Goal: Information Seeking & Learning: Learn about a topic

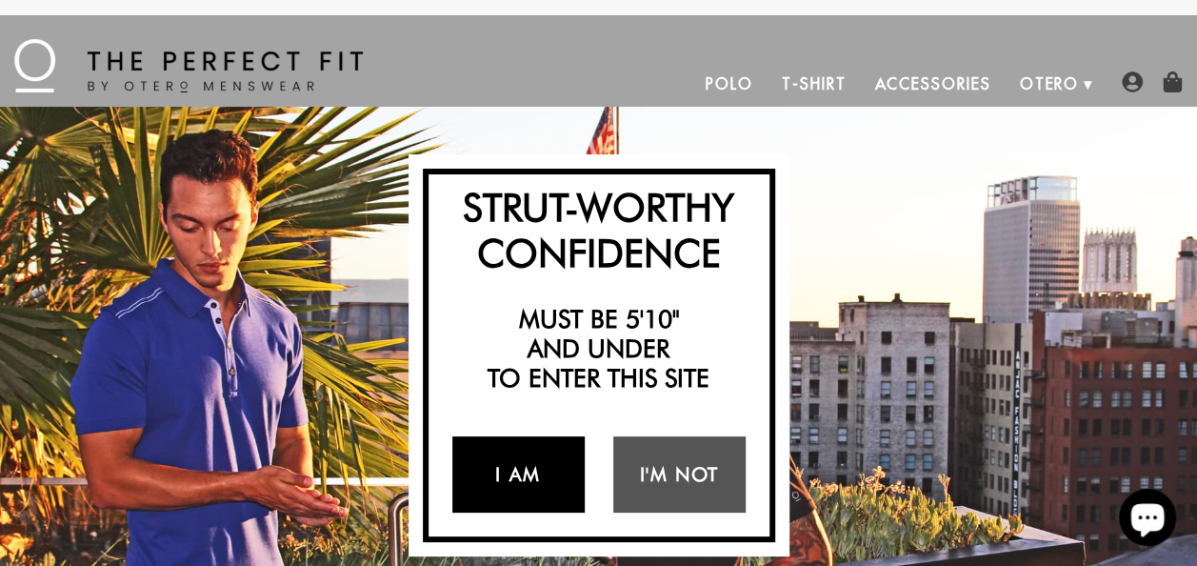
click at [520, 473] on link "I Am" at bounding box center [518, 474] width 132 height 76
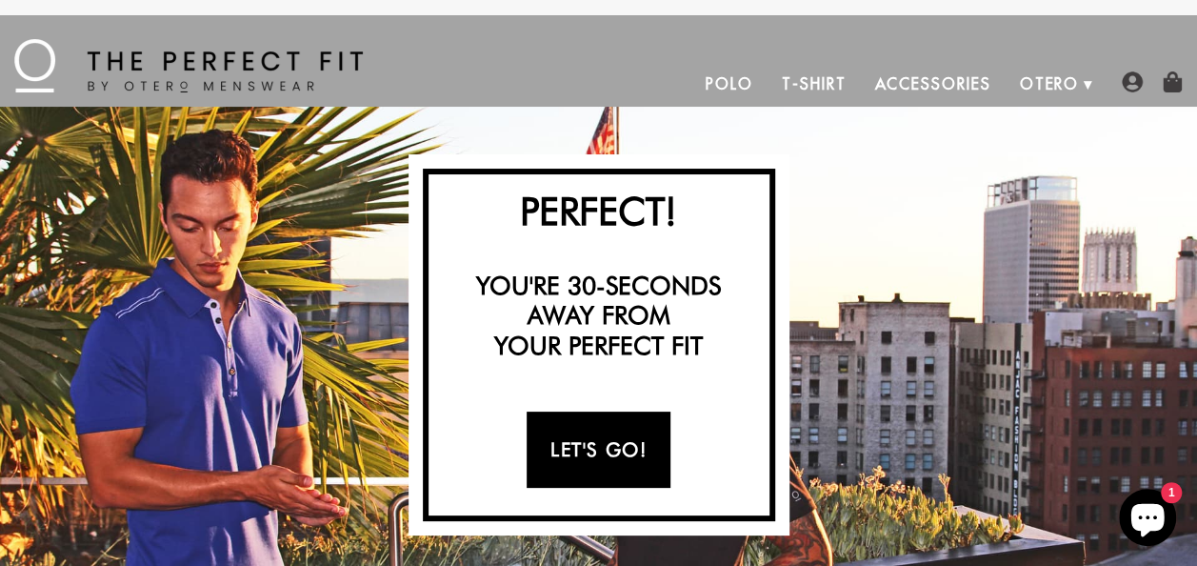
click at [581, 434] on link "Let's Go!" at bounding box center [599, 450] width 144 height 76
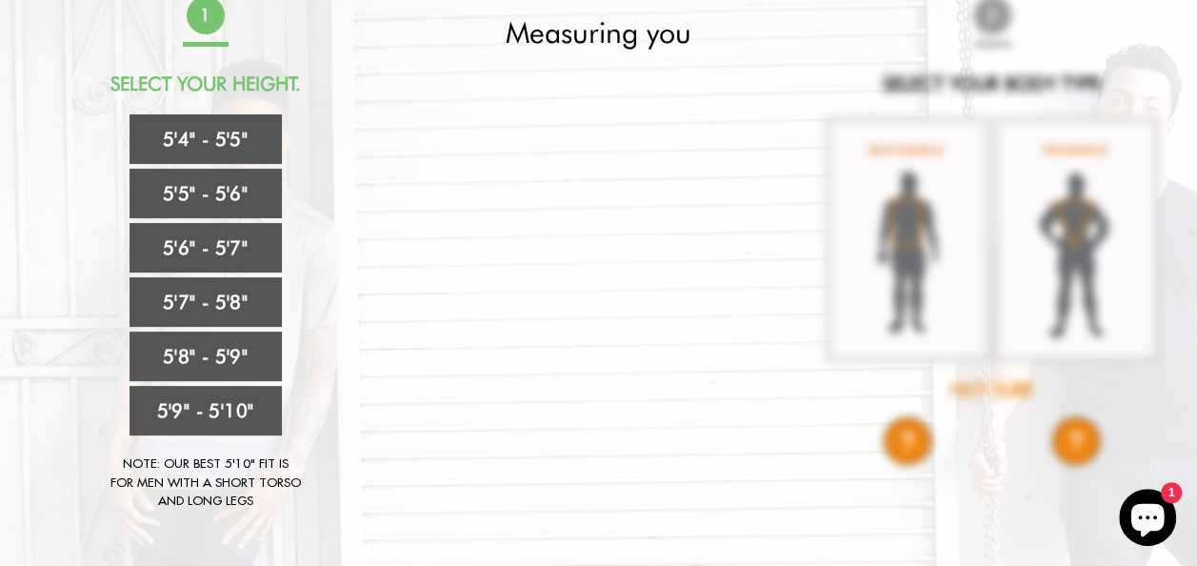
scroll to position [157, 0]
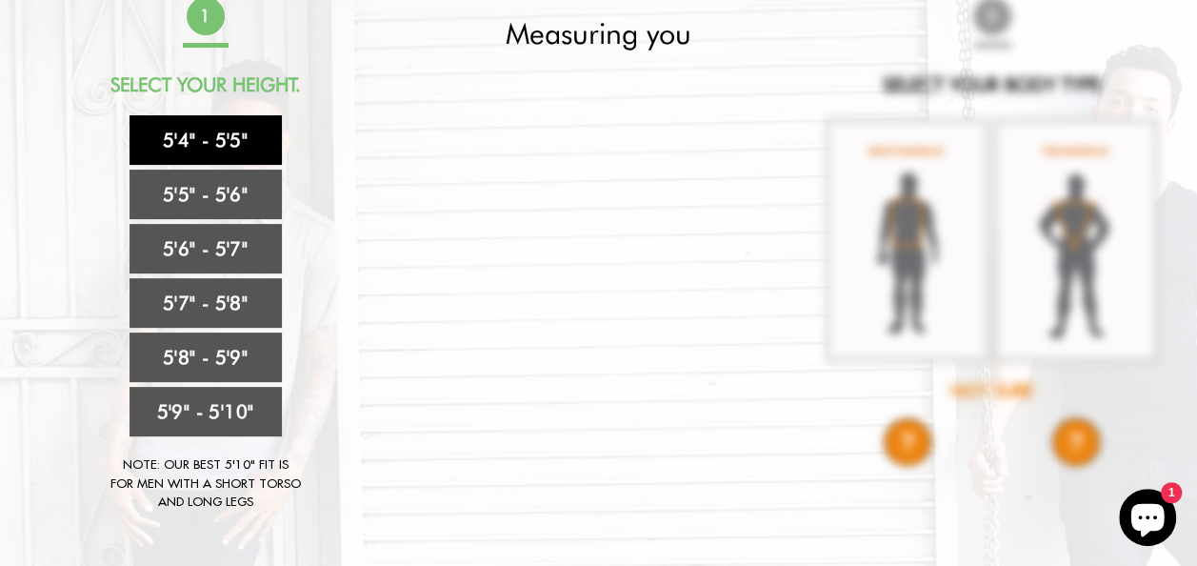
click at [192, 147] on link "5'4" - 5'5"" at bounding box center [206, 140] width 152 height 50
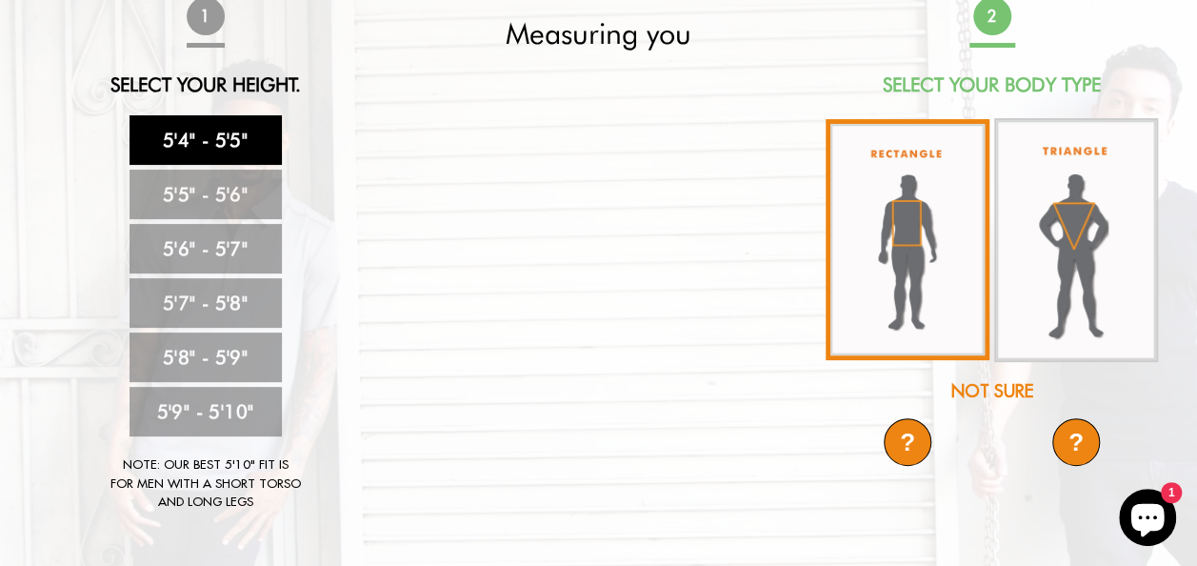
click at [909, 232] on img at bounding box center [908, 239] width 164 height 241
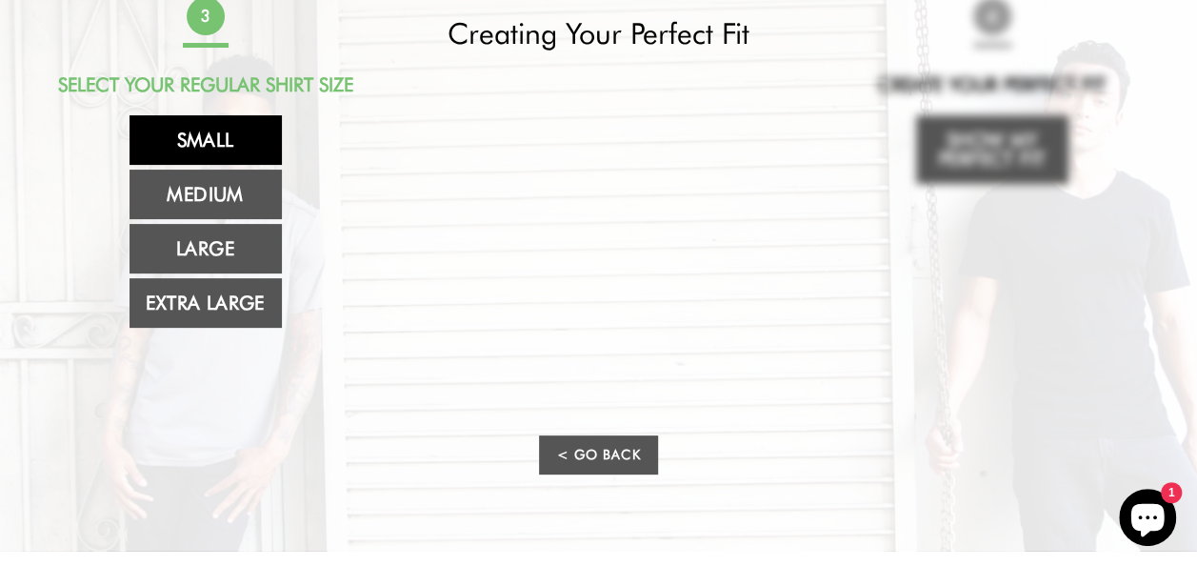
click at [232, 133] on link "Small" at bounding box center [206, 140] width 152 height 50
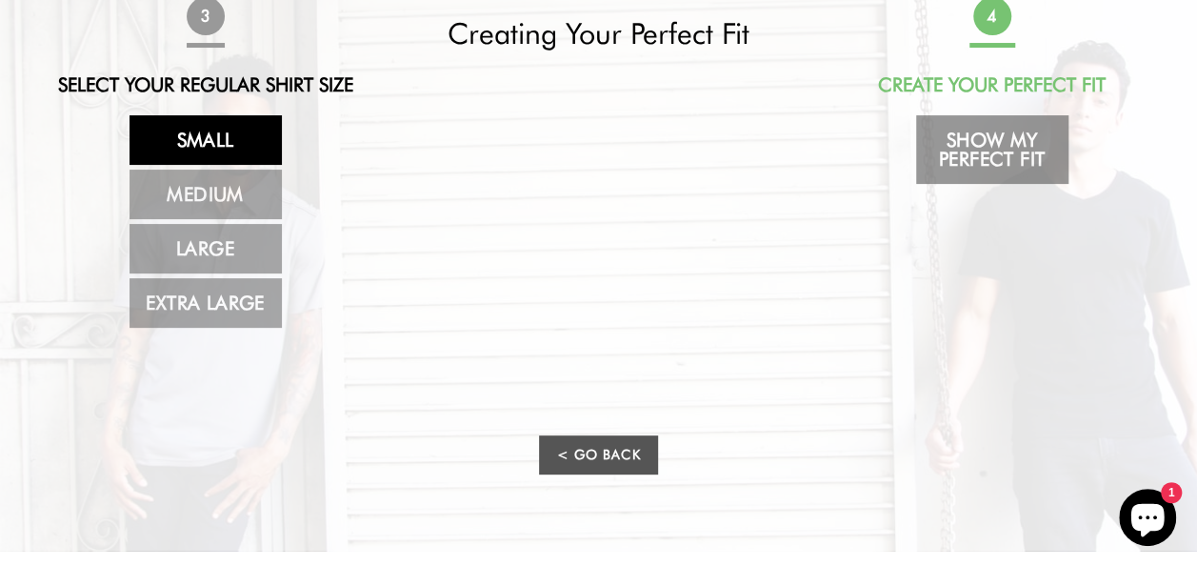
drag, startPoint x: 963, startPoint y: 149, endPoint x: 966, endPoint y: 162, distance: 13.6
click at [966, 162] on link "Show My Perfect Fit" at bounding box center [992, 149] width 152 height 69
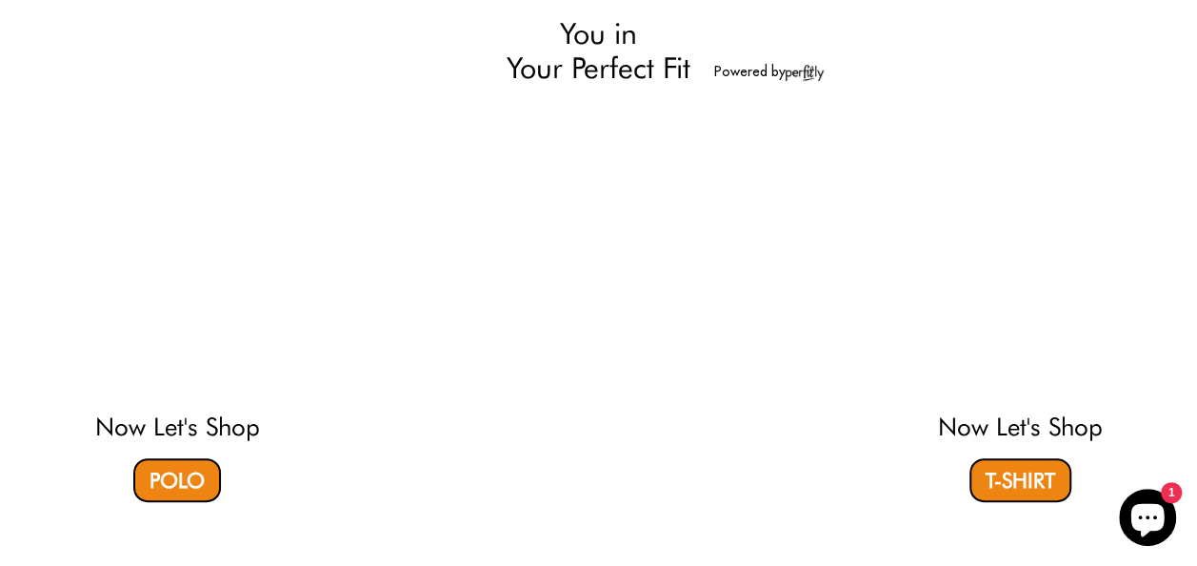
click at [966, 162] on video at bounding box center [1020, 253] width 568 height 284
